Goal: Task Accomplishment & Management: Use online tool/utility

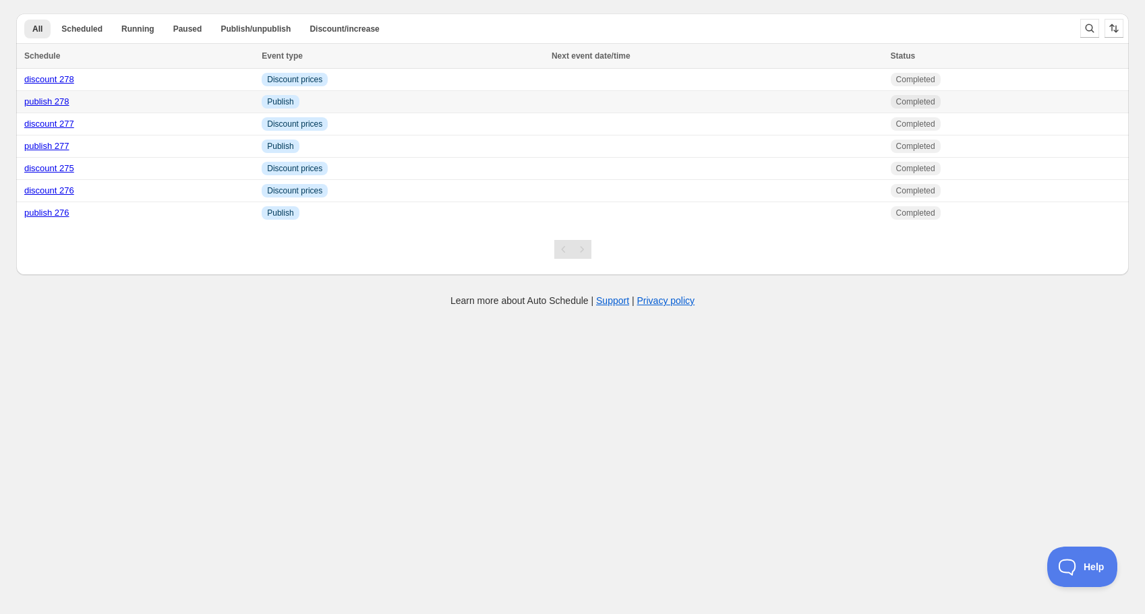
click at [61, 101] on link "publish 278" at bounding box center [46, 101] width 45 height 10
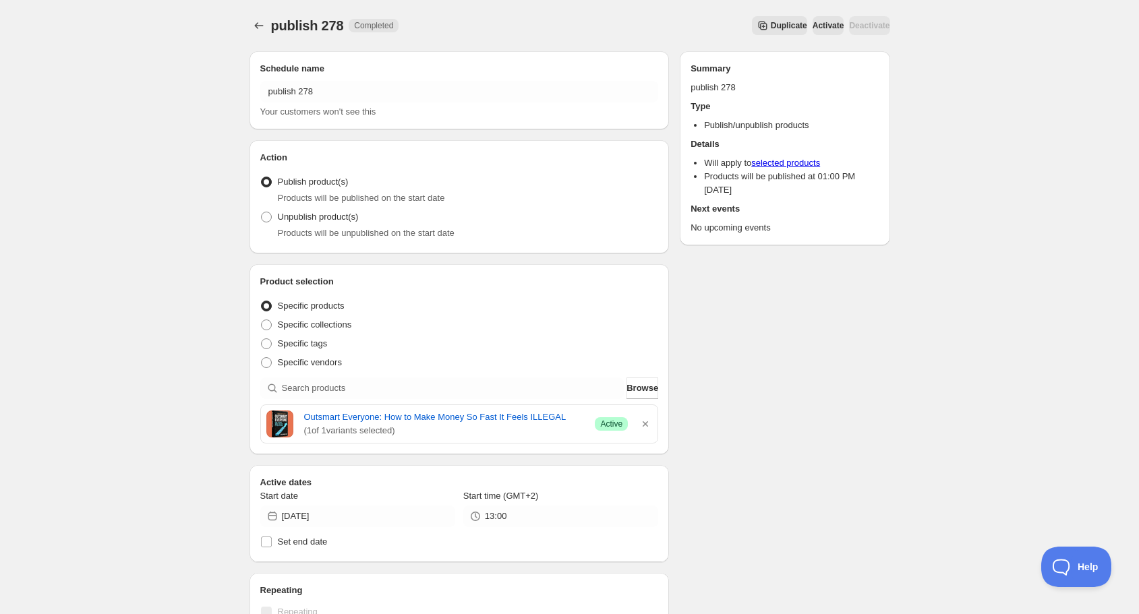
click at [771, 25] on span "Duplicate" at bounding box center [789, 25] width 36 height 11
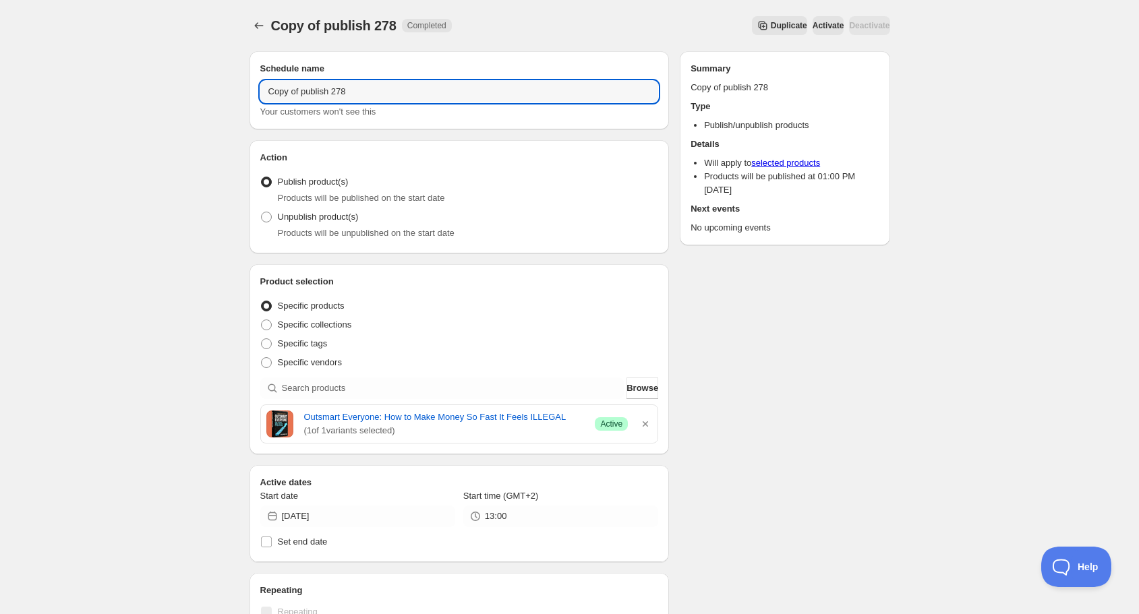
drag, startPoint x: 300, startPoint y: 91, endPoint x: 171, endPoint y: 84, distance: 129.0
click at [171, 84] on div "Copy of publish 278. This page is ready Copy of publish 278 Completed Duplicate…" at bounding box center [569, 518] width 1139 height 1037
drag, startPoint x: 308, startPoint y: 93, endPoint x: 318, endPoint y: 94, distance: 10.8
click at [318, 94] on input "publish 278" at bounding box center [459, 92] width 399 height 22
type input "publish 279"
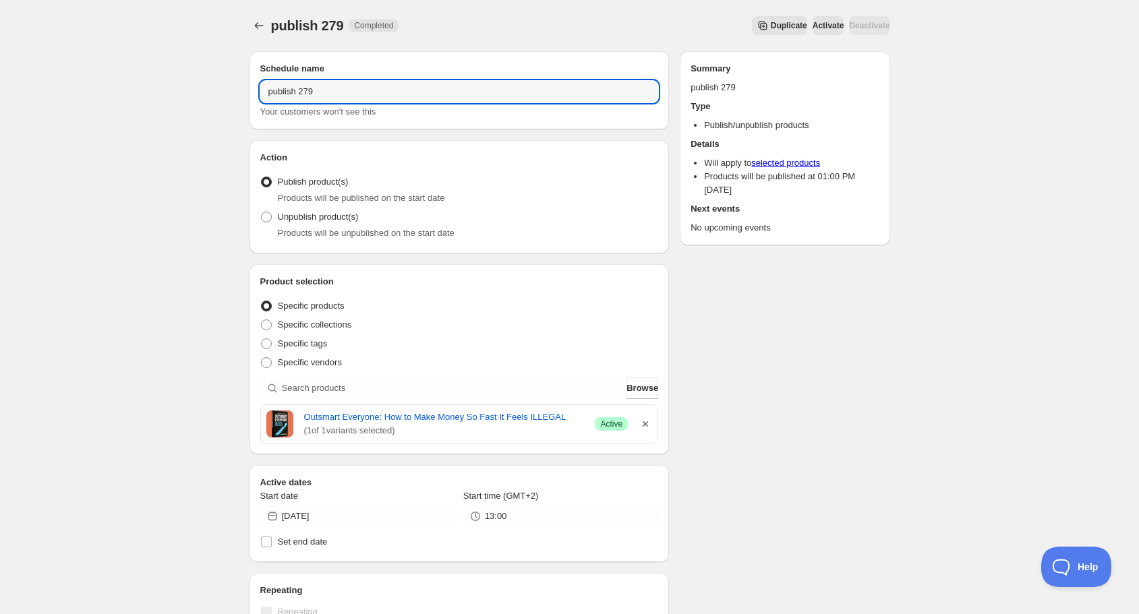
click at [645, 422] on icon "button" at bounding box center [645, 424] width 13 height 13
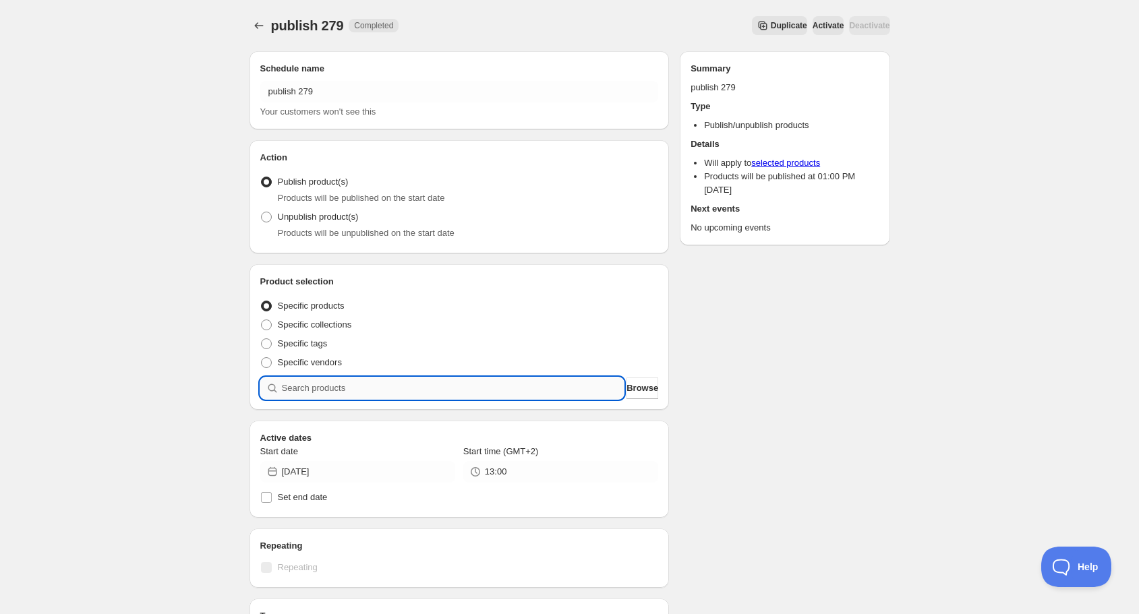
click at [512, 389] on input "search" at bounding box center [453, 389] width 343 height 22
type input "s"
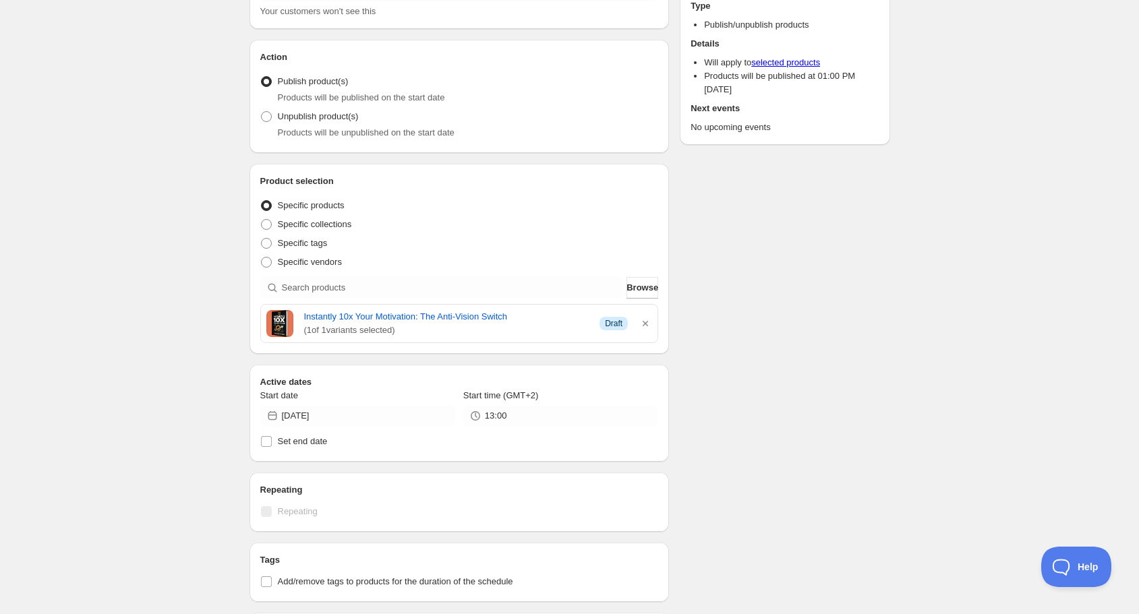
scroll to position [108, 0]
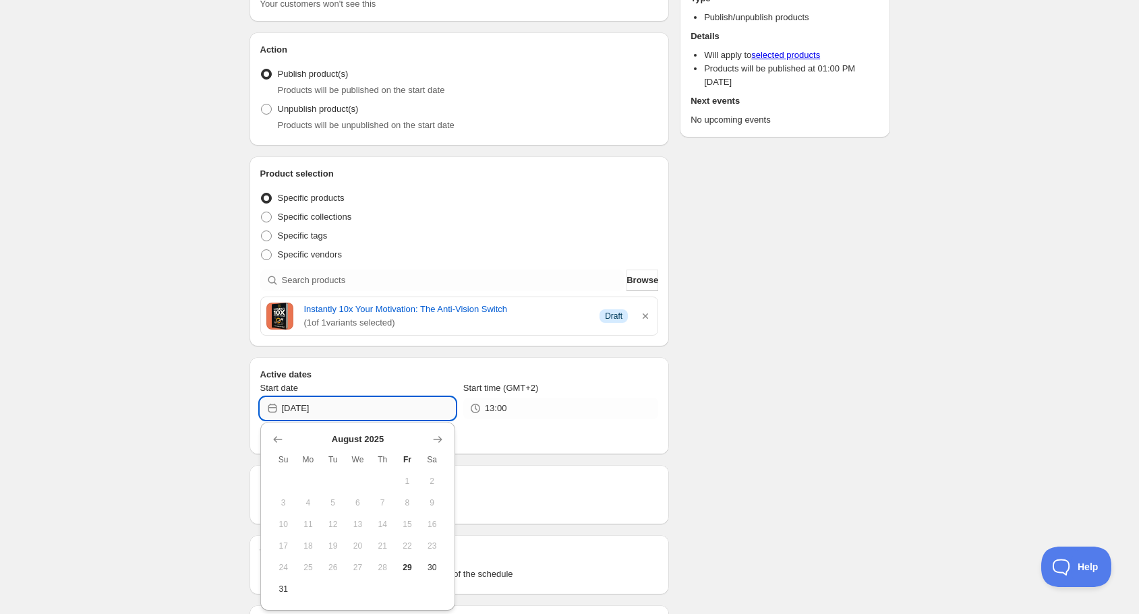
click at [345, 408] on input "[DATE]" at bounding box center [368, 409] width 173 height 22
click at [405, 567] on span "29" at bounding box center [408, 568] width 14 height 11
type input "[DATE]"
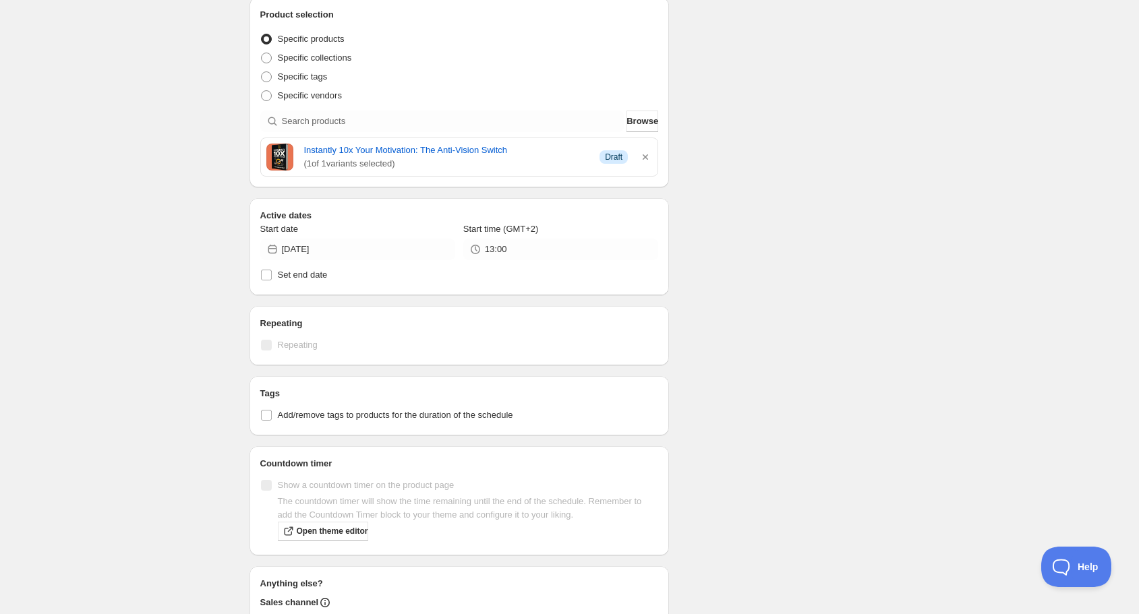
scroll to position [421, 0]
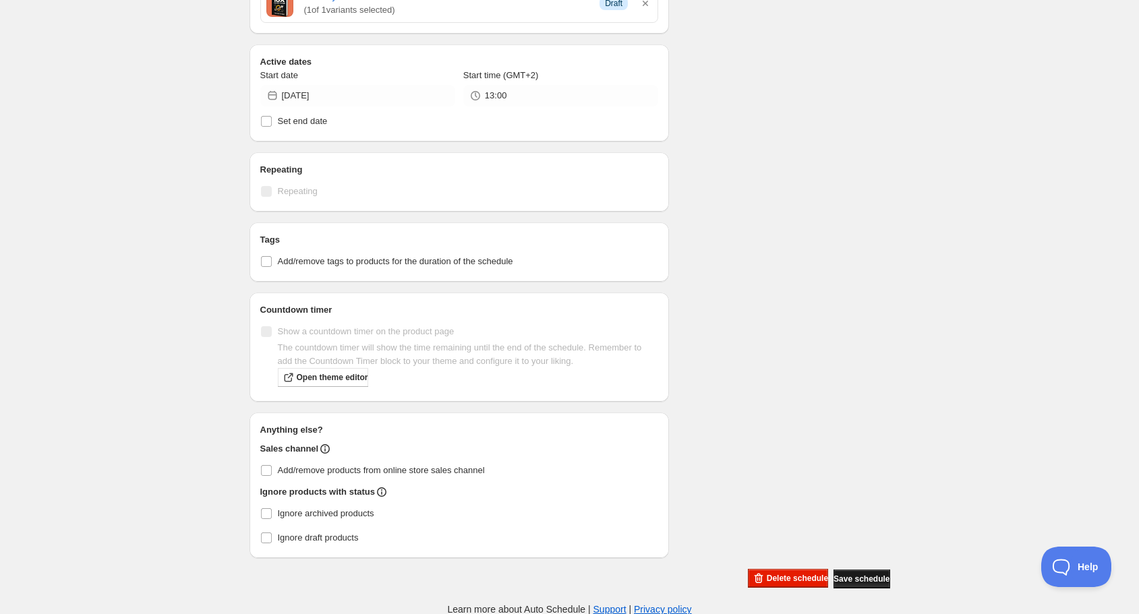
click at [865, 577] on span "Save schedule" at bounding box center [862, 579] width 56 height 11
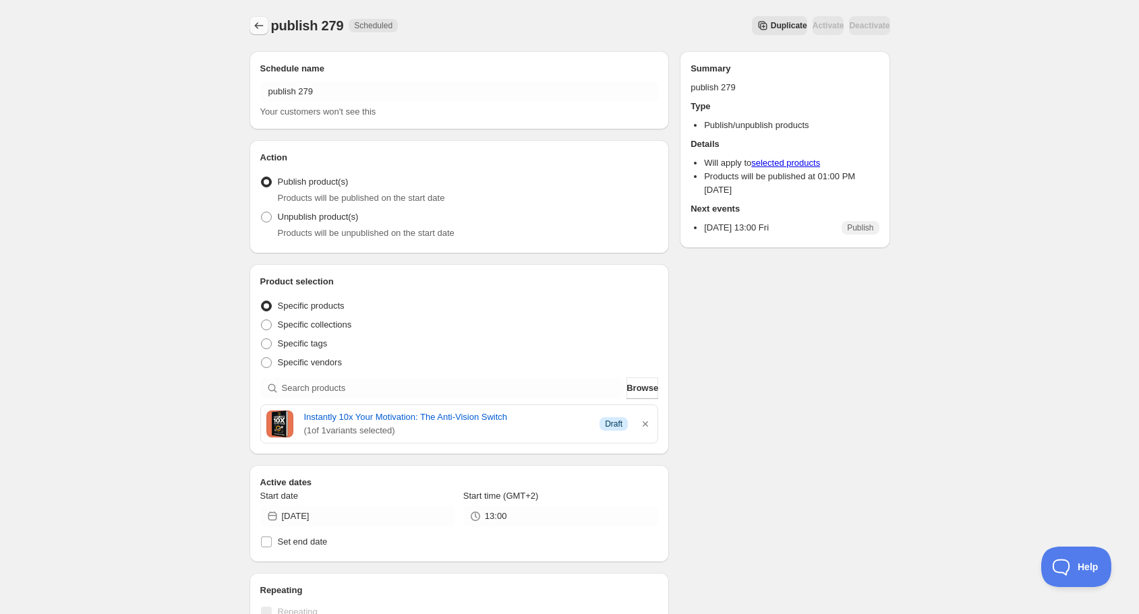
click at [256, 26] on icon "Schedules" at bounding box center [258, 25] width 9 height 7
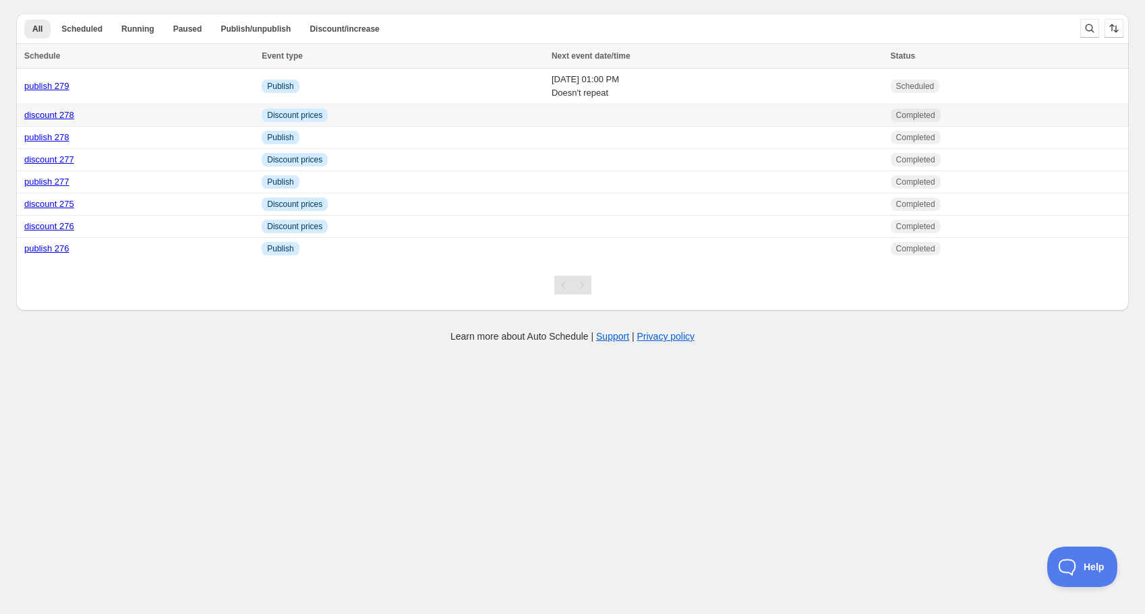
click at [53, 113] on link "discount 278" at bounding box center [49, 115] width 50 height 10
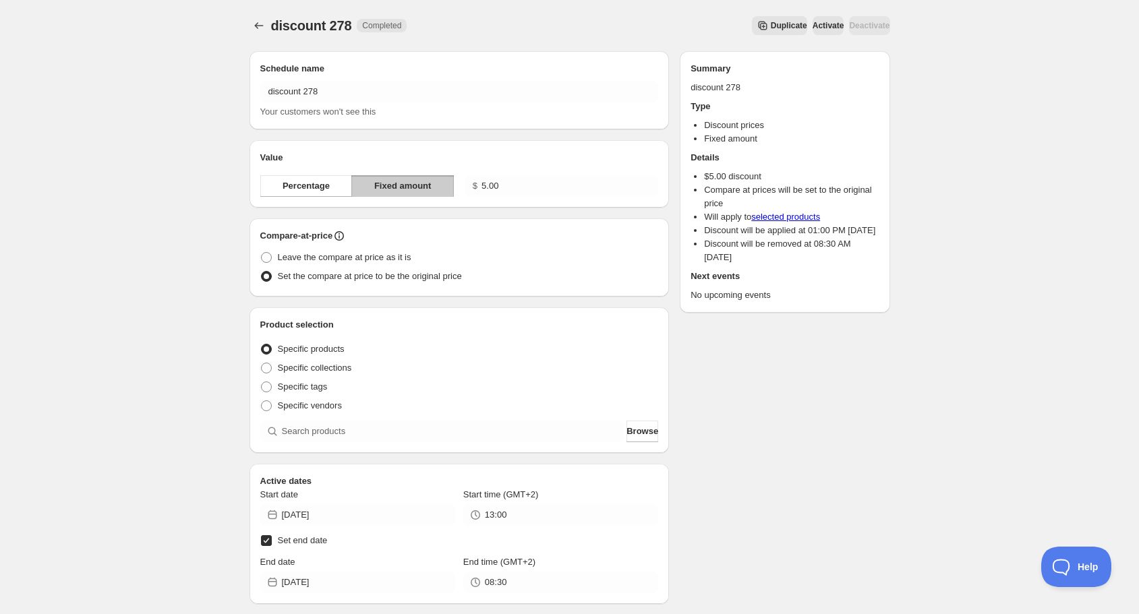
click at [771, 26] on span "Duplicate" at bounding box center [789, 25] width 36 height 11
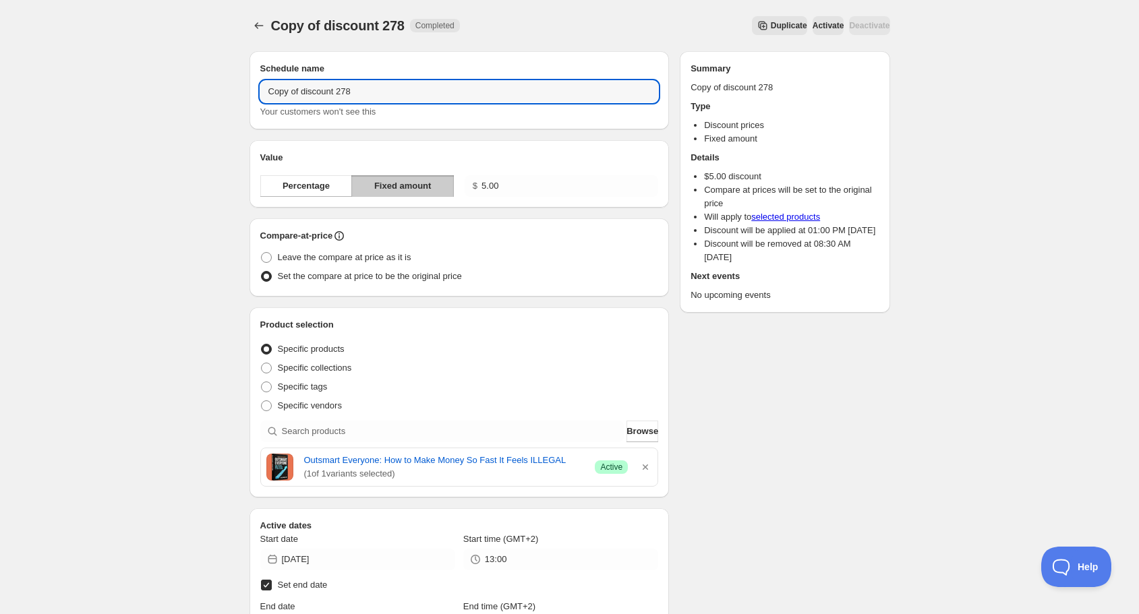
drag, startPoint x: 302, startPoint y: 94, endPoint x: 202, endPoint y: 92, distance: 100.5
click at [202, 92] on div "Copy of discount 278. This page is ready Copy of discount 278 Completed Duplica…" at bounding box center [569, 483] width 1139 height 967
drag, startPoint x: 315, startPoint y: 90, endPoint x: 322, endPoint y: 91, distance: 7.5
click at [322, 91] on input "discount 278" at bounding box center [459, 92] width 399 height 22
type input "discount 279"
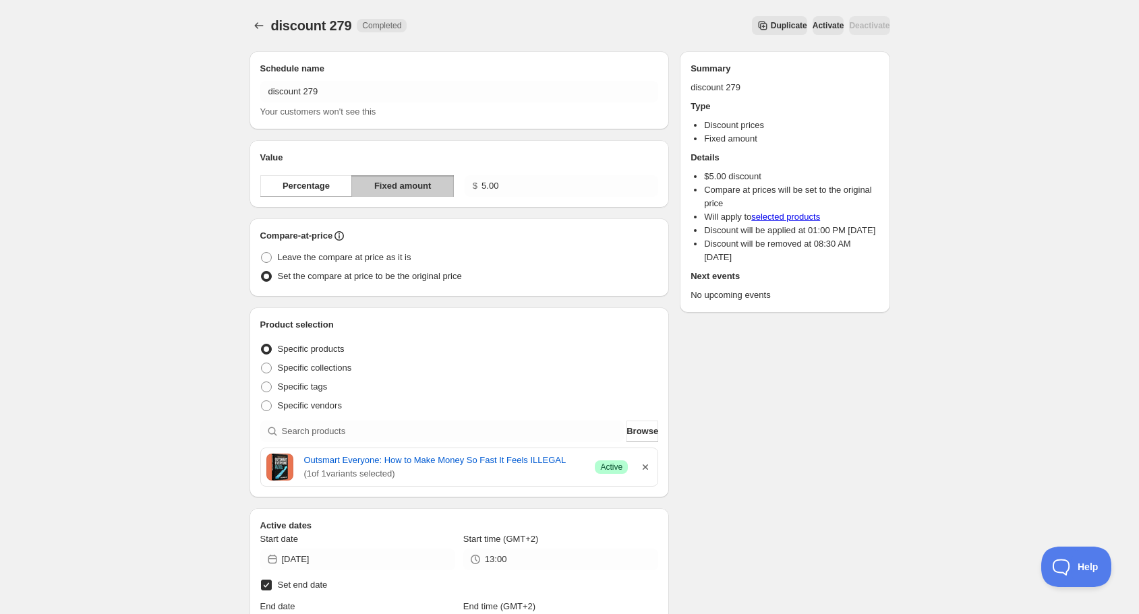
click at [650, 465] on icon "button" at bounding box center [645, 467] width 13 height 13
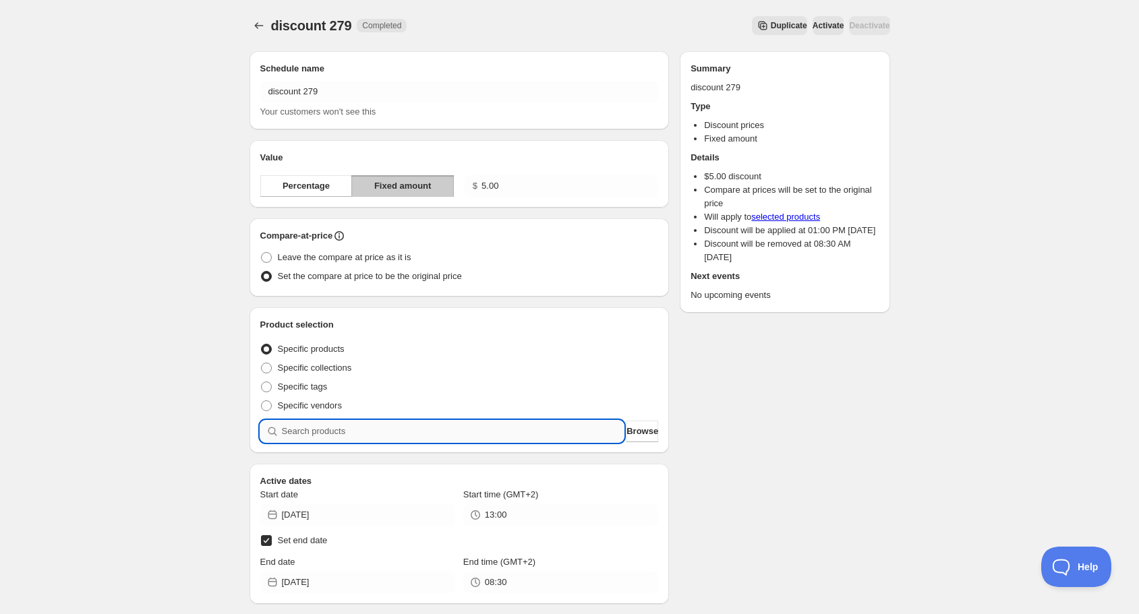
click at [507, 429] on input "search" at bounding box center [453, 432] width 343 height 22
type input "s"
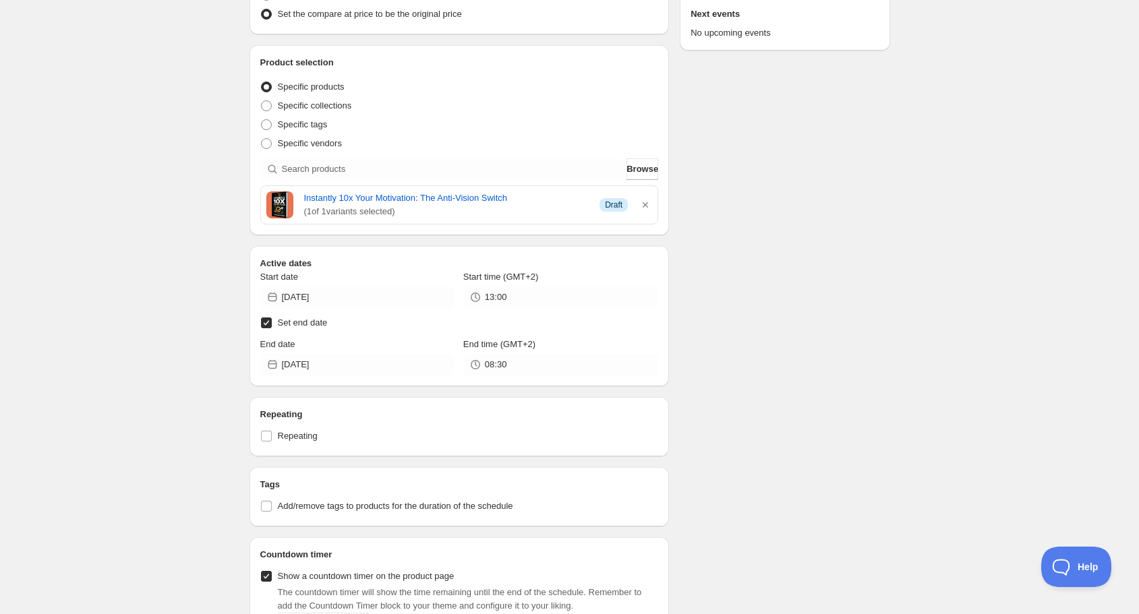
scroll to position [270, 0]
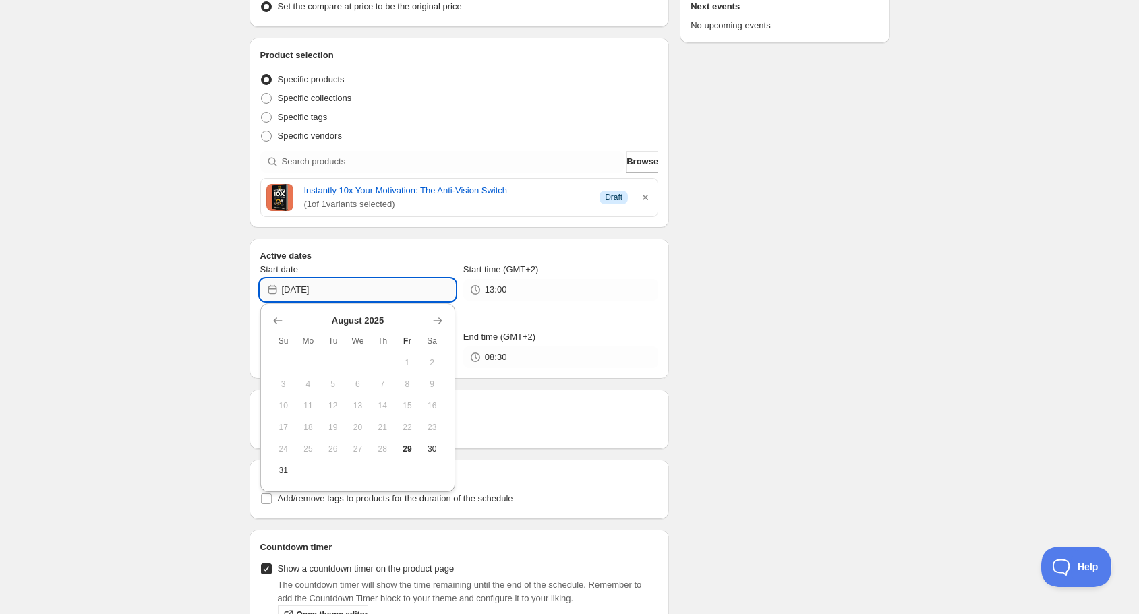
click at [329, 291] on input "[DATE]" at bounding box center [368, 290] width 173 height 22
click at [408, 445] on span "29" at bounding box center [408, 449] width 14 height 11
type input "[DATE]"
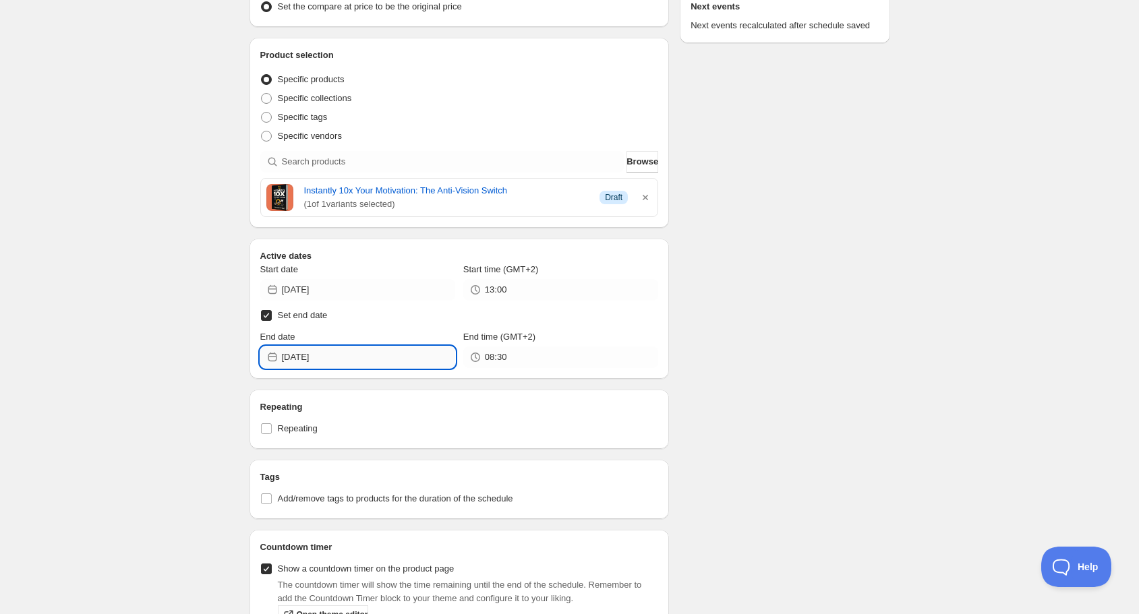
click at [343, 358] on input "[DATE]" at bounding box center [368, 358] width 173 height 22
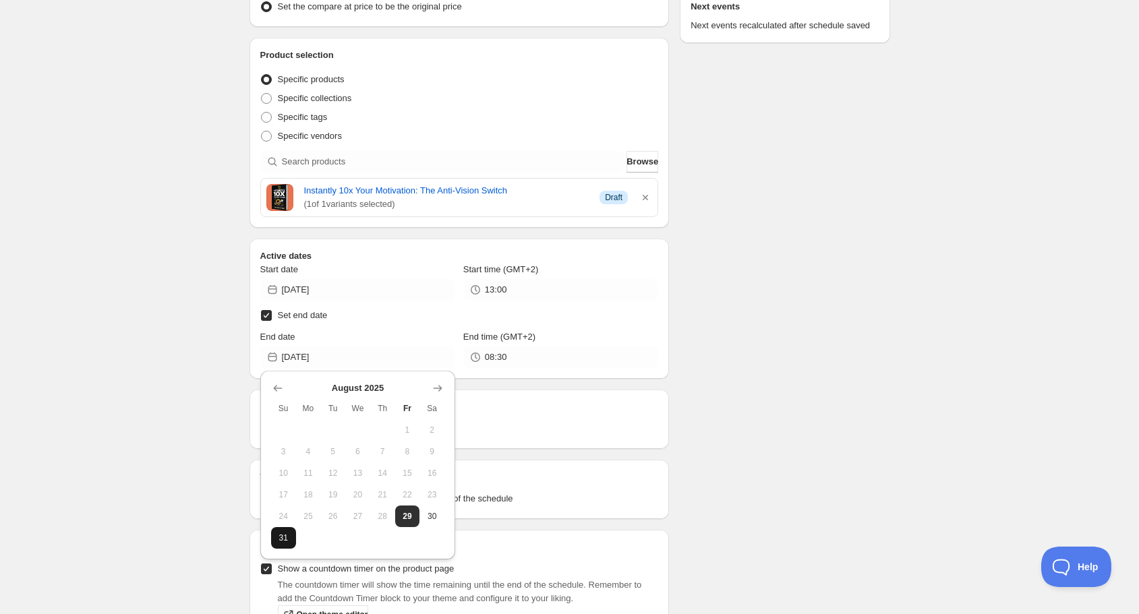
click at [286, 534] on span "31" at bounding box center [284, 538] width 14 height 11
type input "[DATE]"
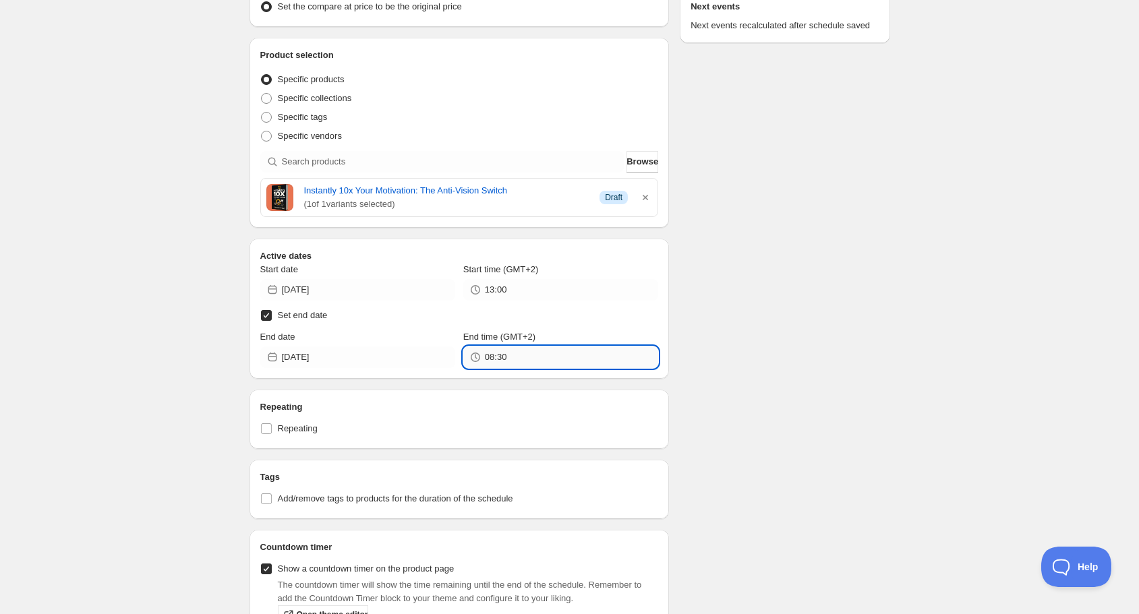
click at [507, 357] on input "08:30" at bounding box center [571, 358] width 173 height 22
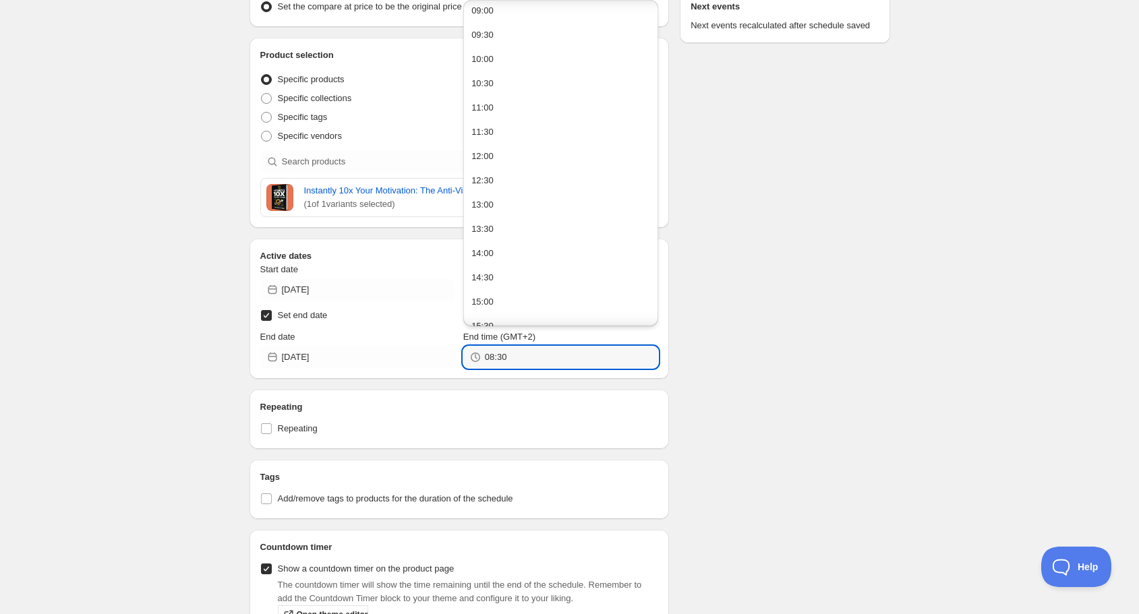
scroll to position [486, 0]
click at [490, 161] on div "13:00" at bounding box center [482, 160] width 22 height 13
type input "13:00"
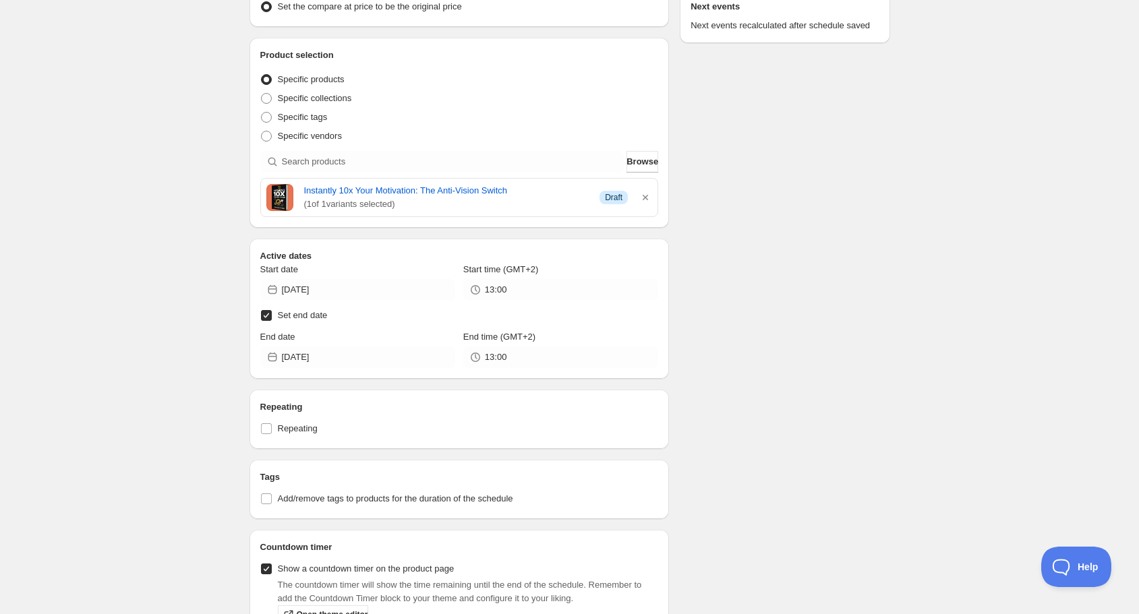
click at [188, 394] on div "discount 279. This page is ready discount 279 Completed Duplicate Activate Deac…" at bounding box center [569, 213] width 1139 height 967
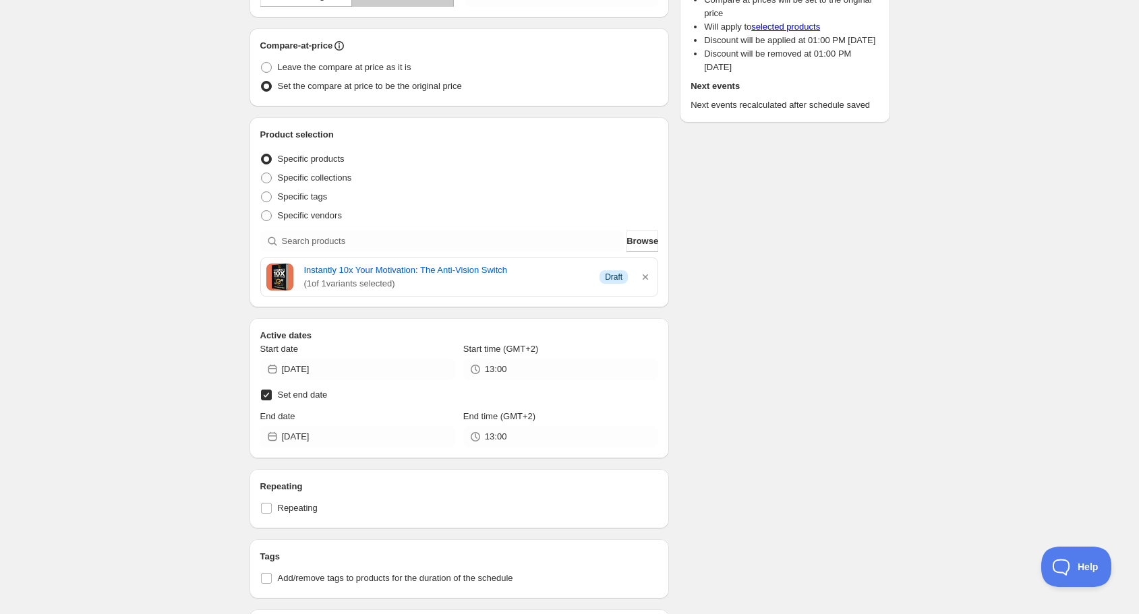
scroll to position [350, 0]
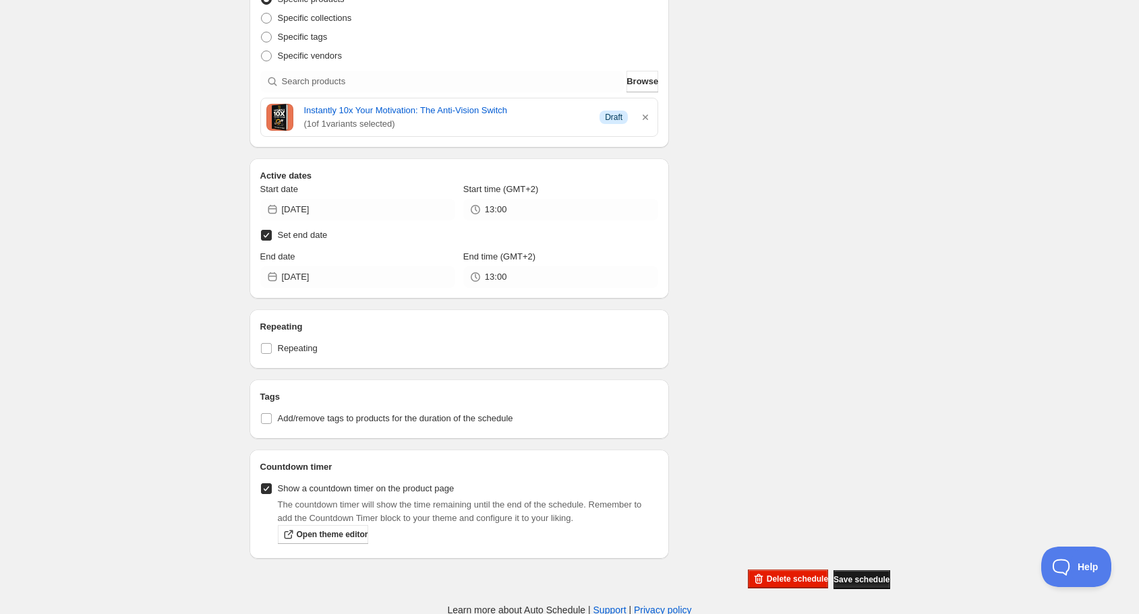
click at [861, 580] on span "Save schedule" at bounding box center [862, 580] width 56 height 11
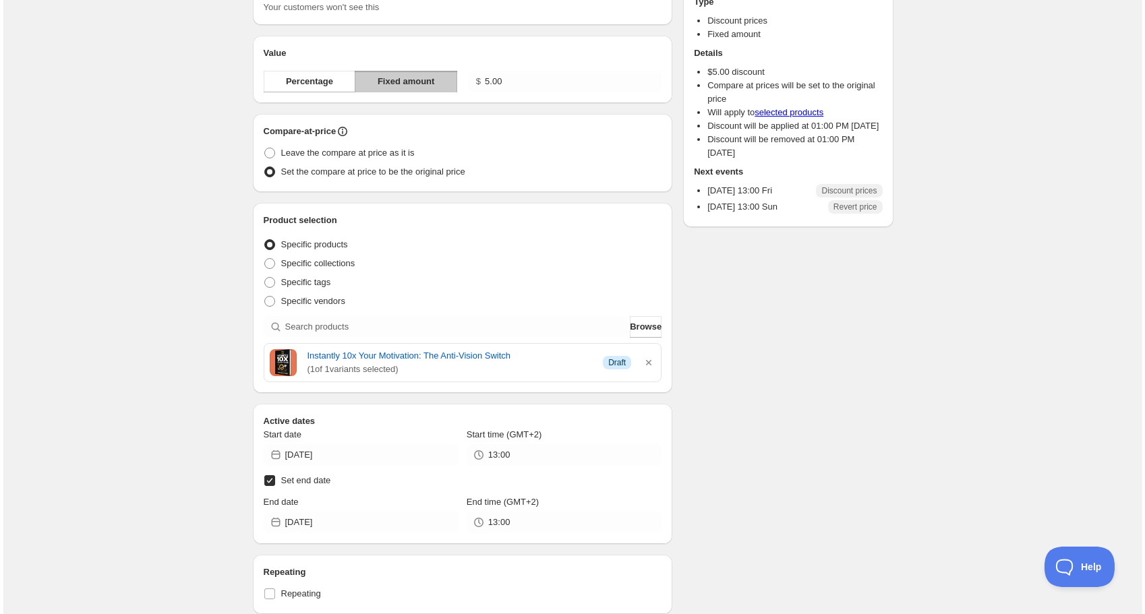
scroll to position [0, 0]
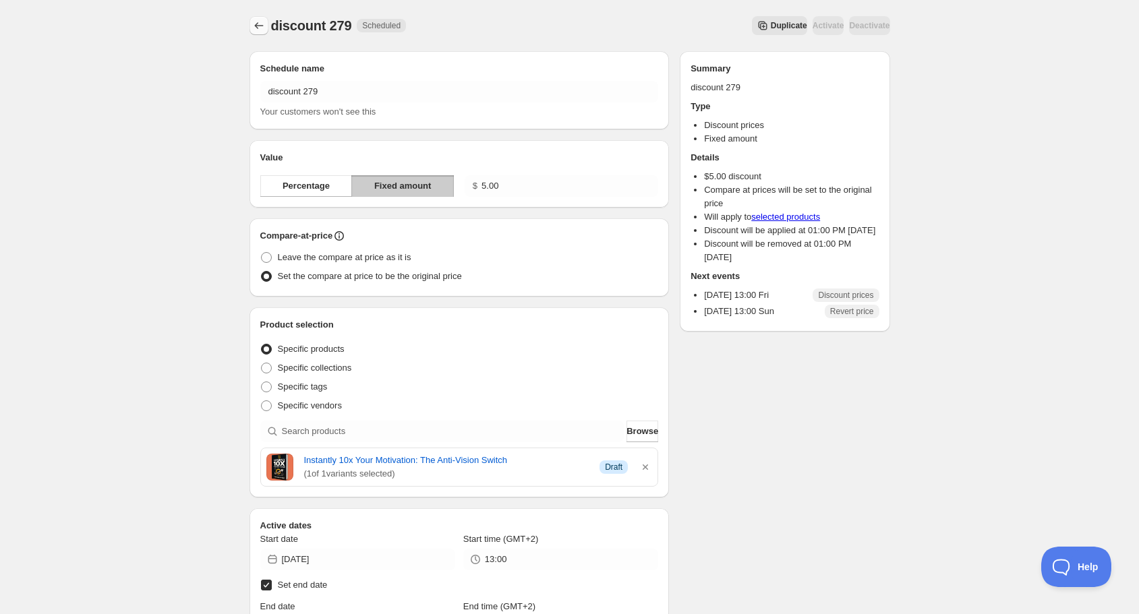
click at [252, 20] on button "Schedules" at bounding box center [259, 25] width 19 height 19
